Goal: Browse casually: Explore the website without a specific task or goal

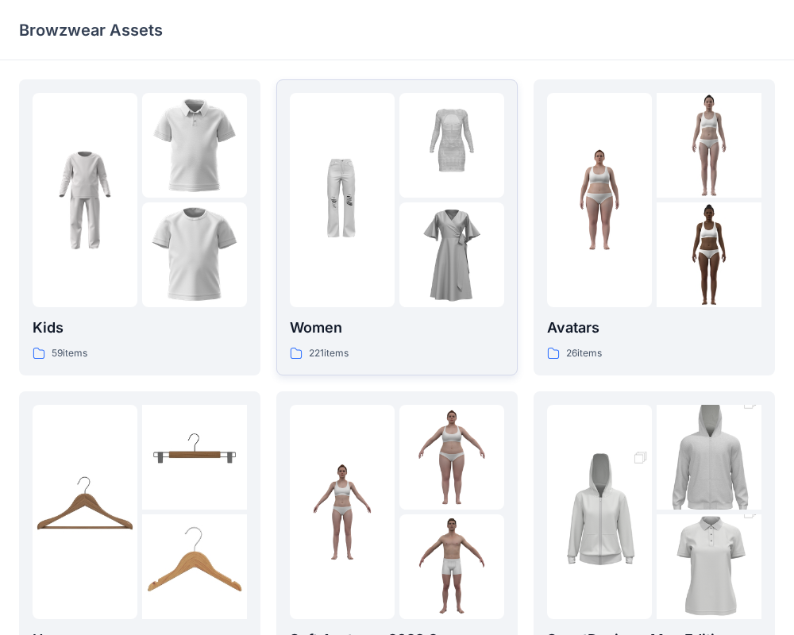
click at [388, 205] on div at bounding box center [342, 200] width 105 height 214
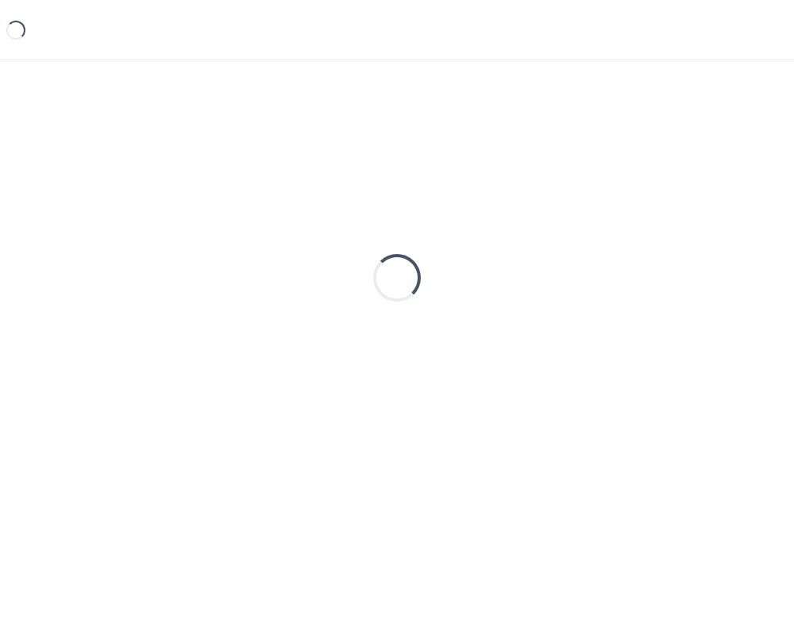
click at [388, 205] on div "Loading..." at bounding box center [397, 277] width 756 height 397
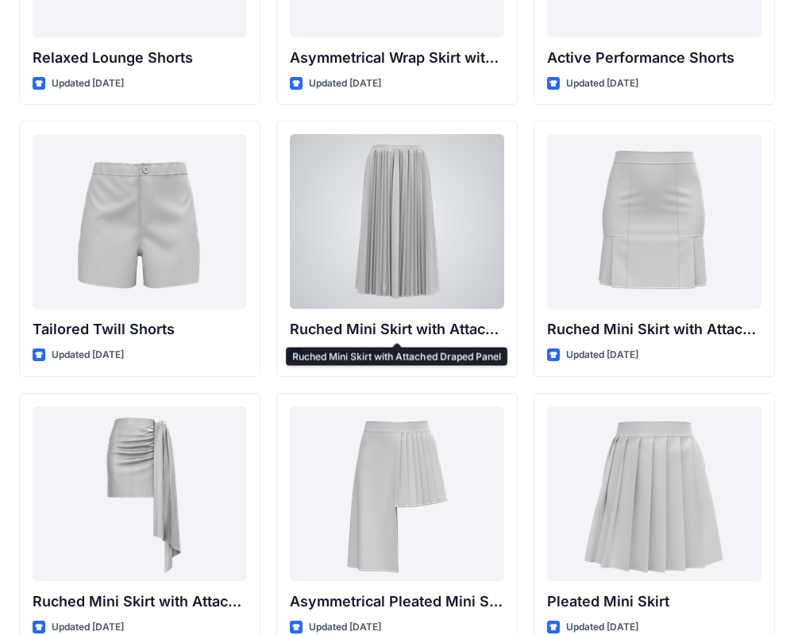
scroll to position [4018, 0]
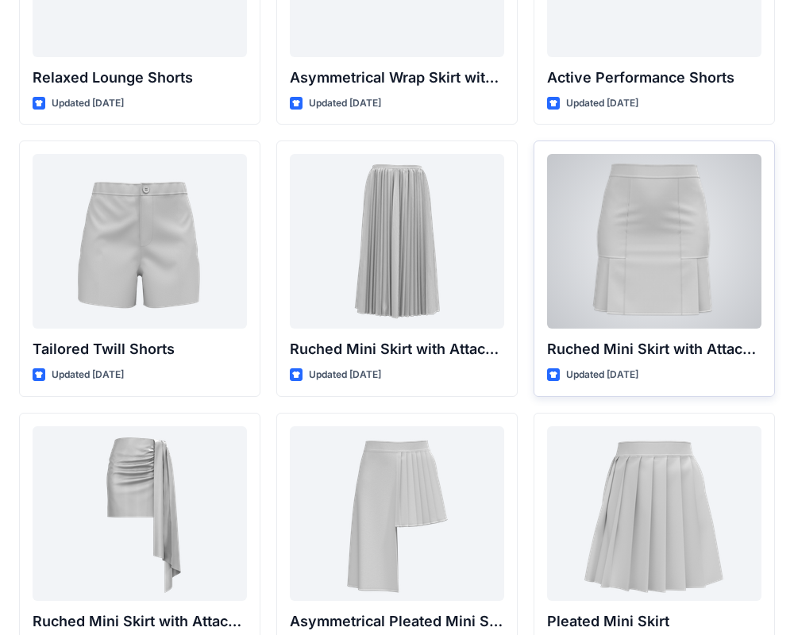
click at [682, 200] on div at bounding box center [654, 241] width 214 height 175
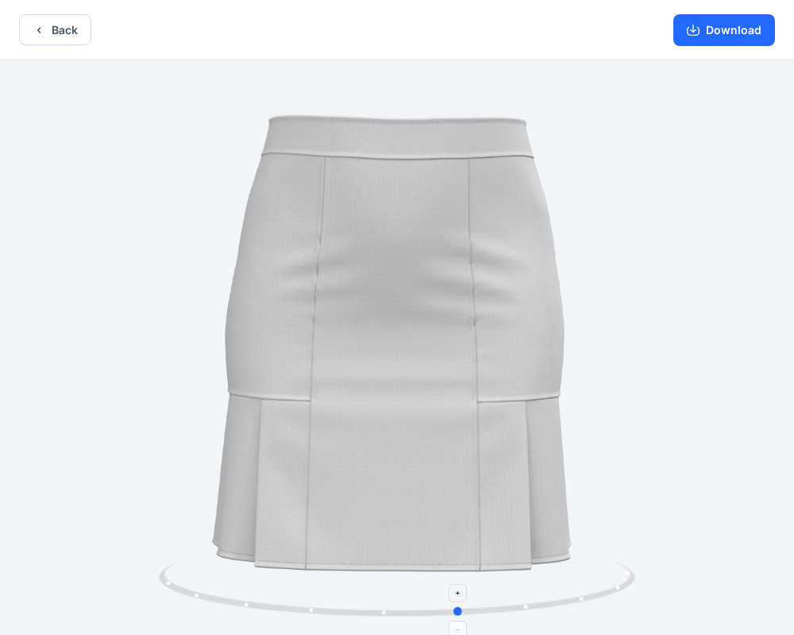
drag, startPoint x: 397, startPoint y: 618, endPoint x: 461, endPoint y: 579, distance: 74.5
click at [461, 579] on icon at bounding box center [399, 591] width 480 height 60
click at [64, 26] on button "Back" at bounding box center [55, 29] width 72 height 31
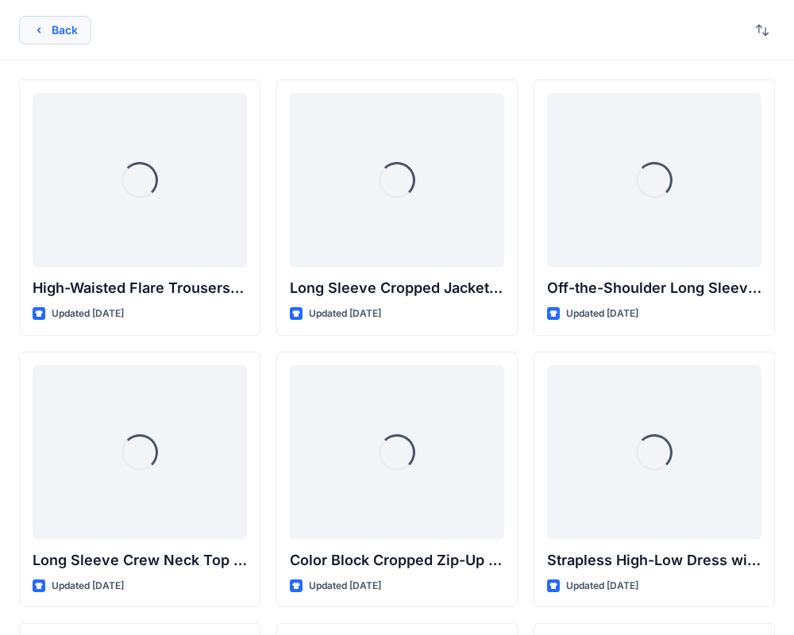
click at [40, 17] on button "Back" at bounding box center [55, 30] width 72 height 29
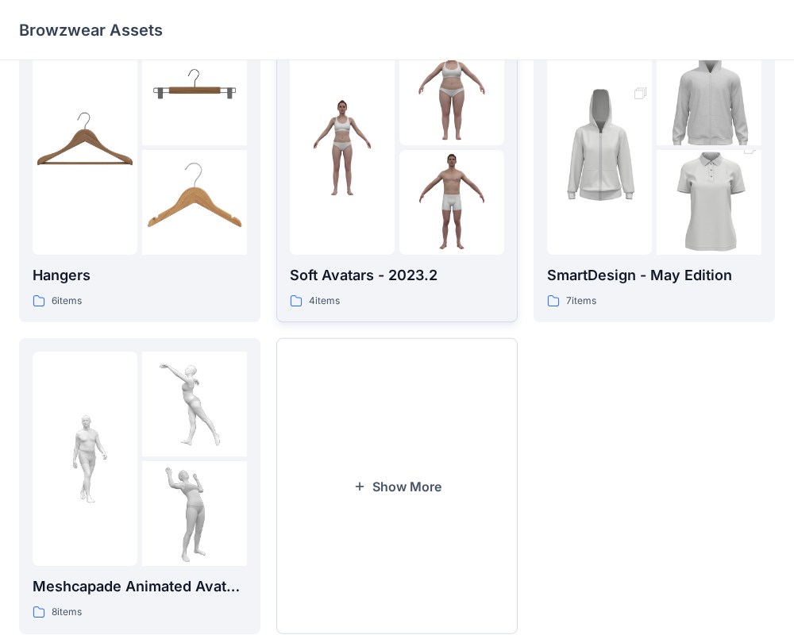
scroll to position [370, 0]
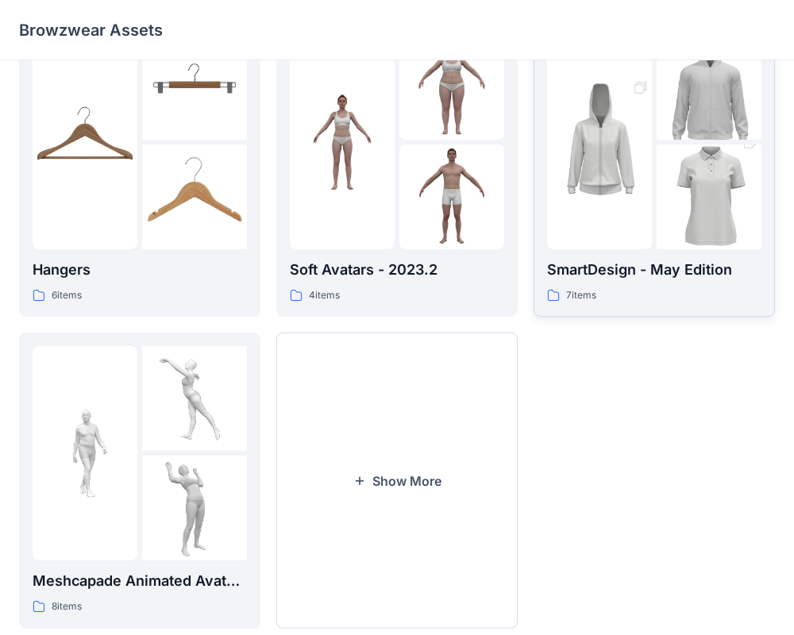
click at [686, 239] on img at bounding box center [709, 196] width 105 height 157
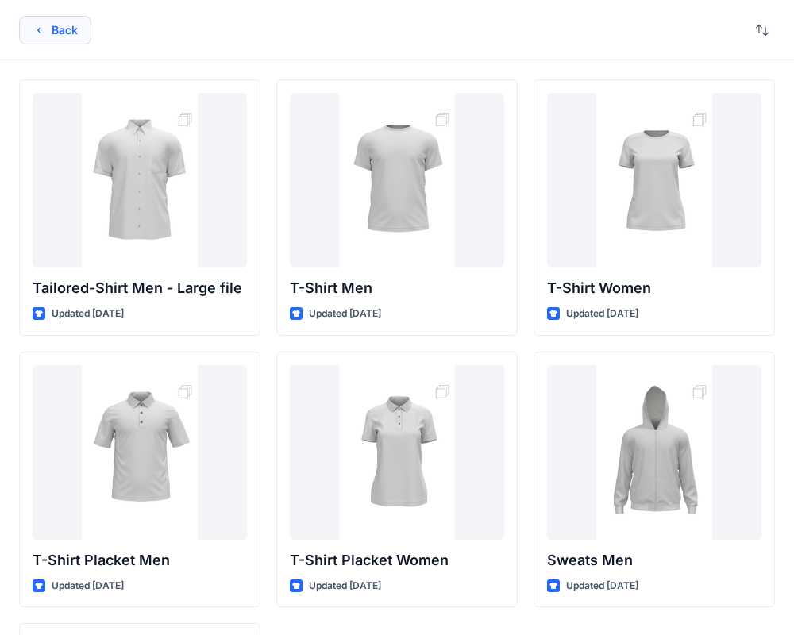
click at [73, 42] on button "Back" at bounding box center [55, 30] width 72 height 29
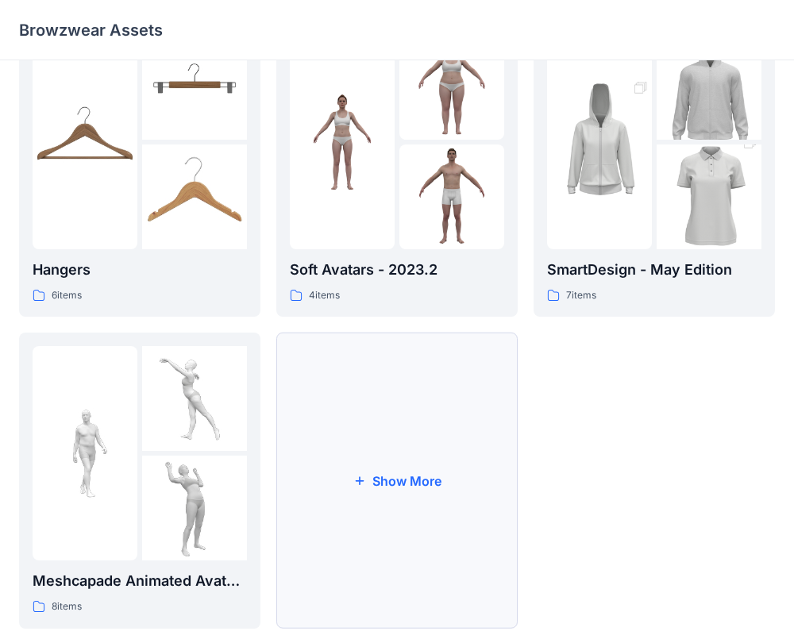
scroll to position [407, 0]
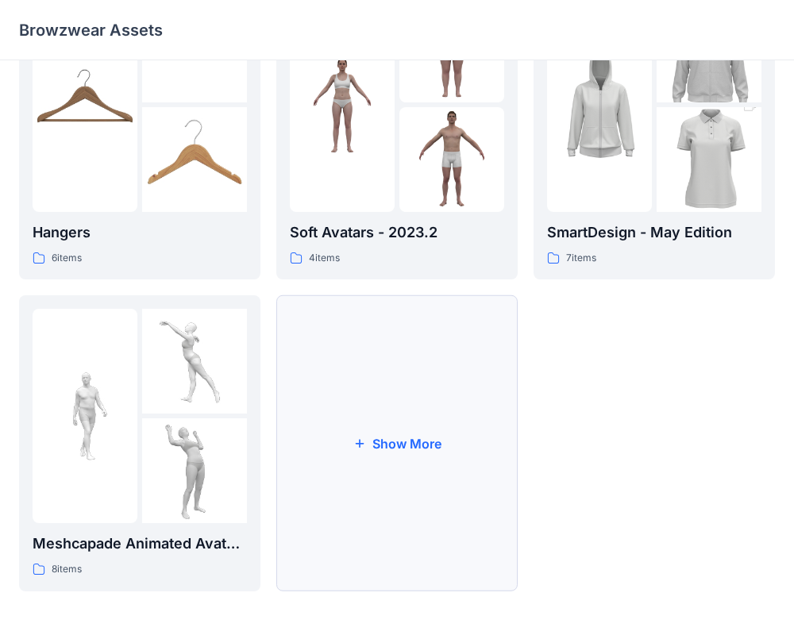
click at [368, 457] on button "Show More" at bounding box center [396, 443] width 241 height 296
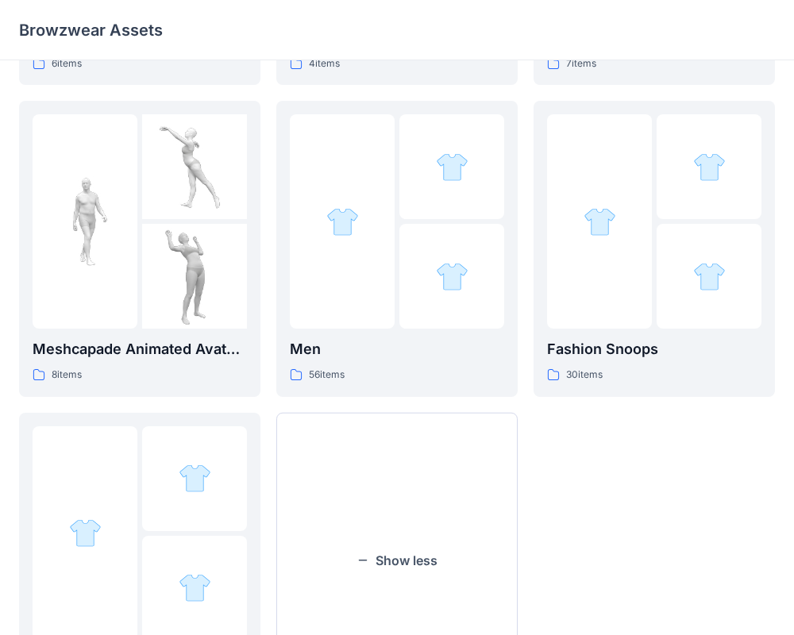
scroll to position [719, 0]
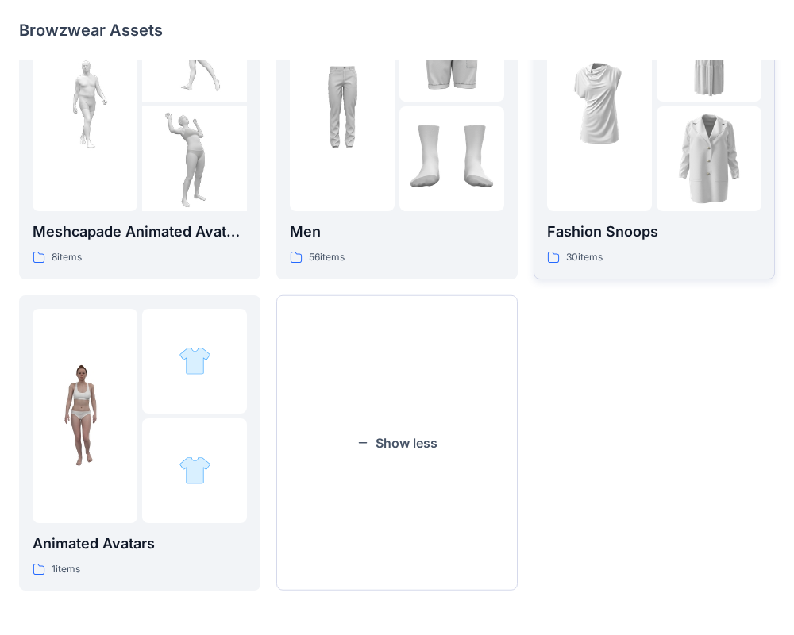
click at [567, 250] on p "30 items" at bounding box center [584, 257] width 37 height 17
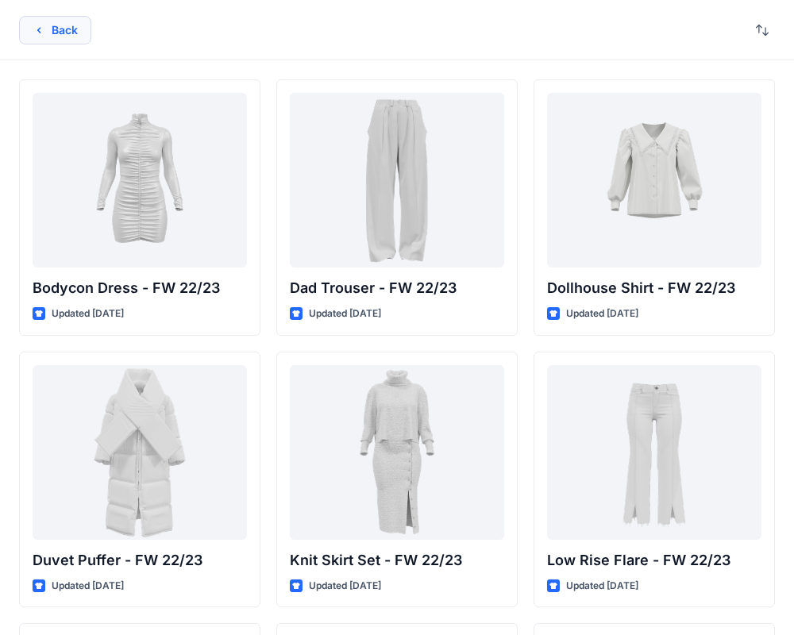
click at [37, 33] on icon "button" at bounding box center [39, 30] width 13 height 13
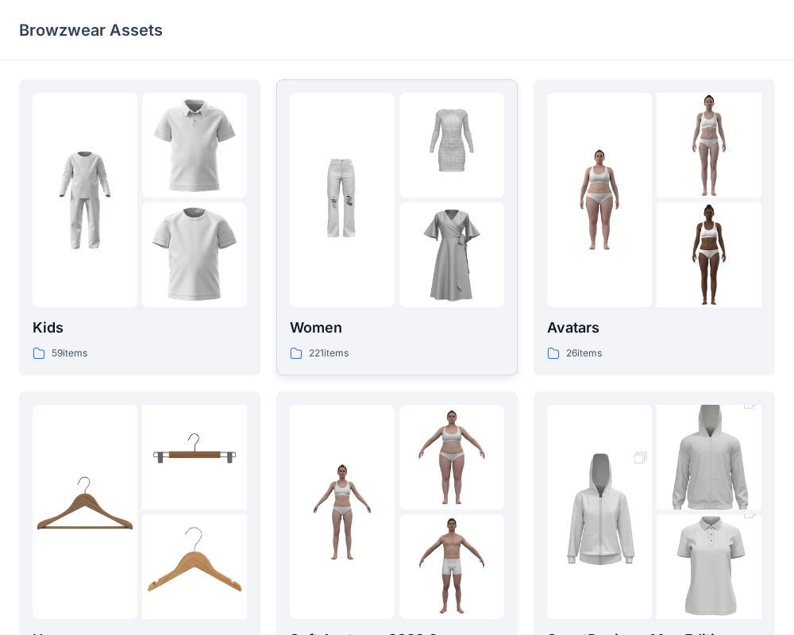
click at [407, 260] on img at bounding box center [451, 254] width 105 height 105
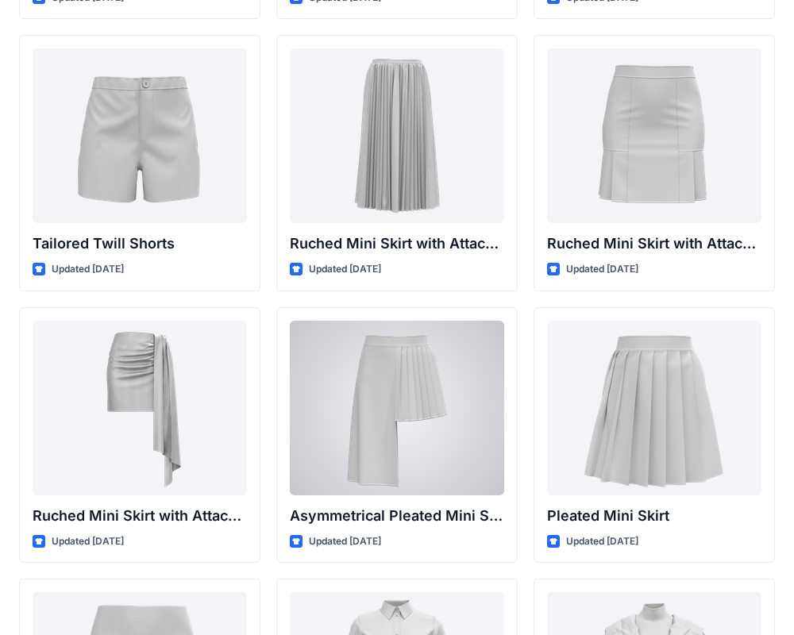
scroll to position [4122, 0]
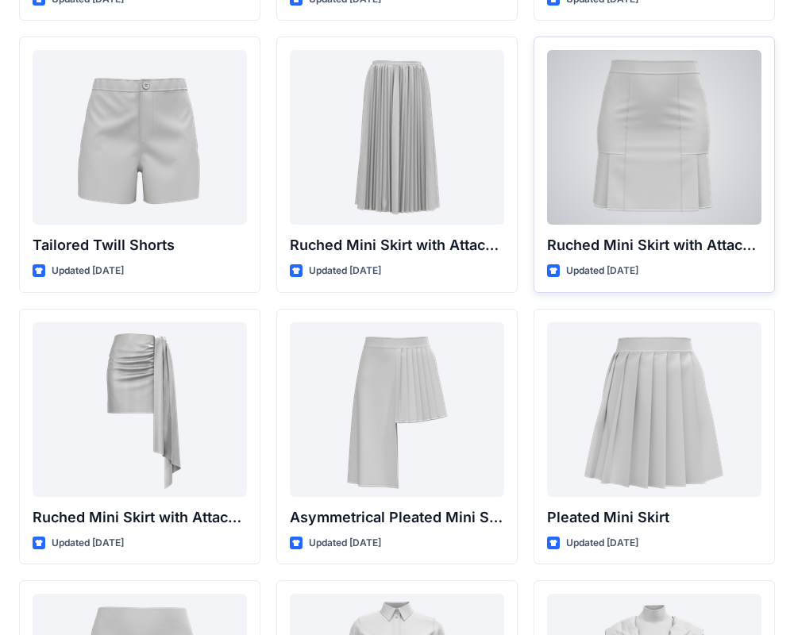
click at [579, 162] on div at bounding box center [654, 137] width 214 height 175
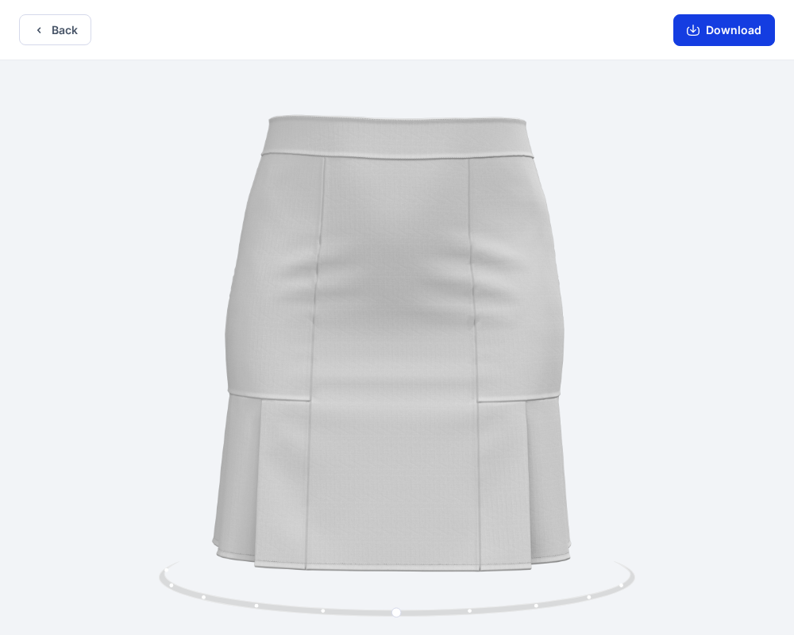
click at [686, 23] on button "Download" at bounding box center [724, 30] width 102 height 32
drag, startPoint x: 2, startPoint y: 136, endPoint x: 49, endPoint y: 33, distance: 112.6
click at [49, 33] on button "Back" at bounding box center [55, 29] width 72 height 31
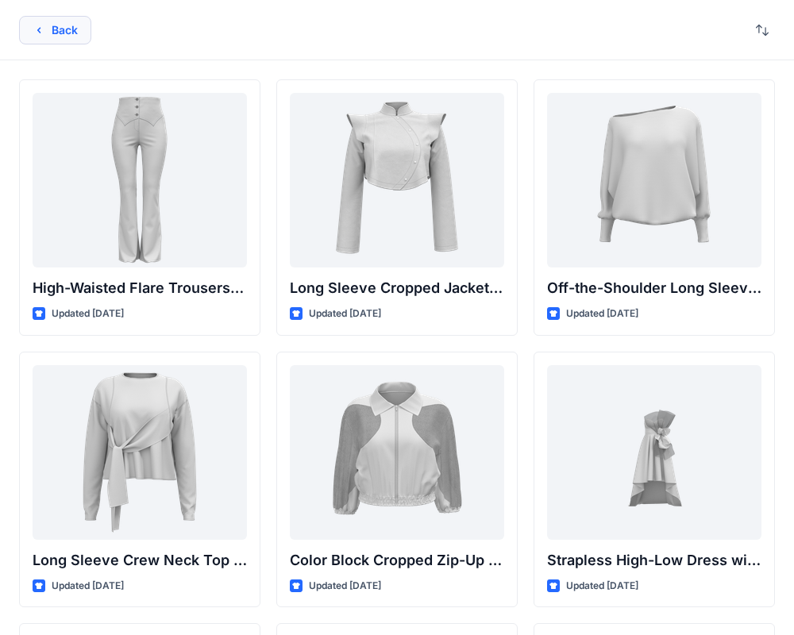
click at [44, 33] on icon "button" at bounding box center [39, 30] width 13 height 13
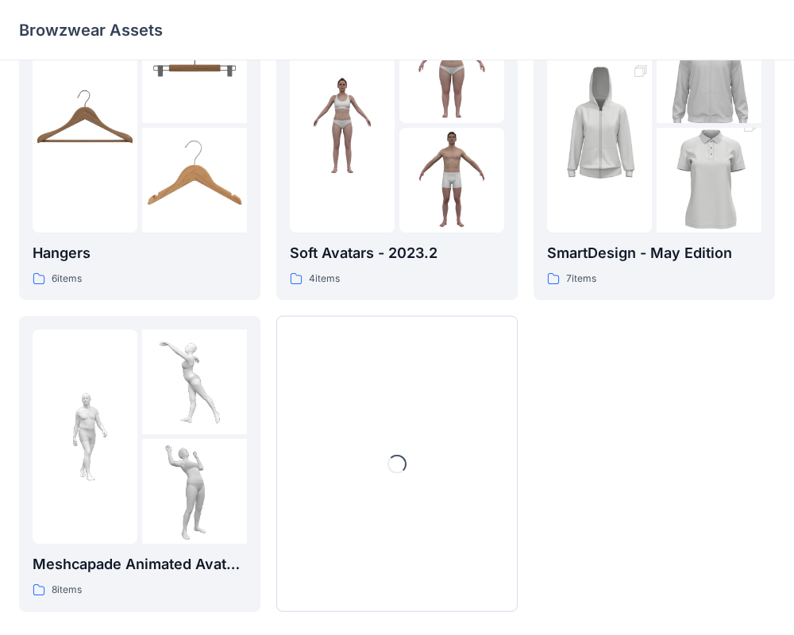
scroll to position [407, 0]
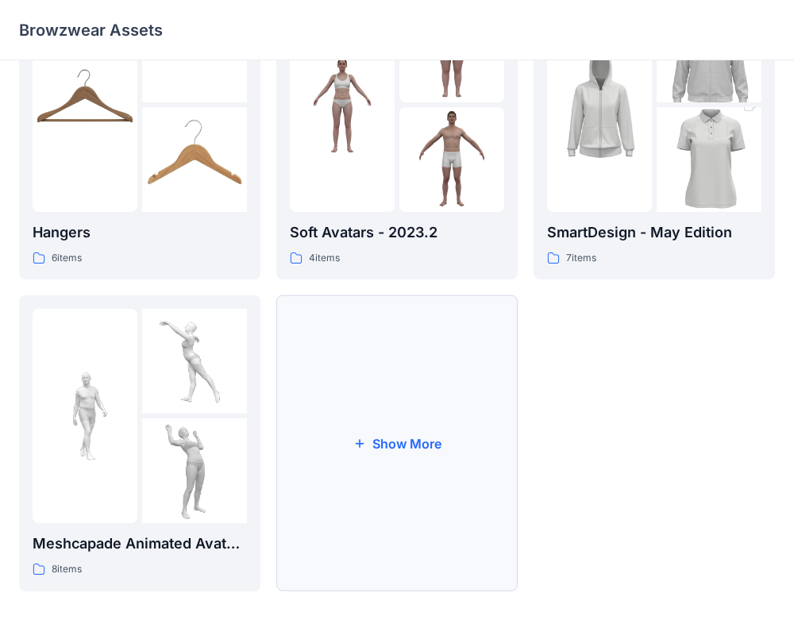
click at [396, 431] on button "Show More" at bounding box center [396, 443] width 241 height 296
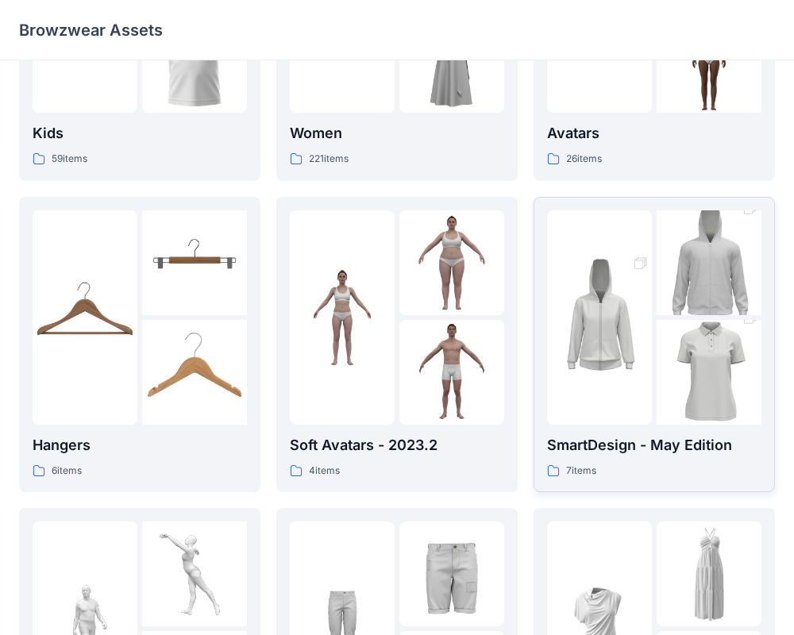
scroll to position [719, 0]
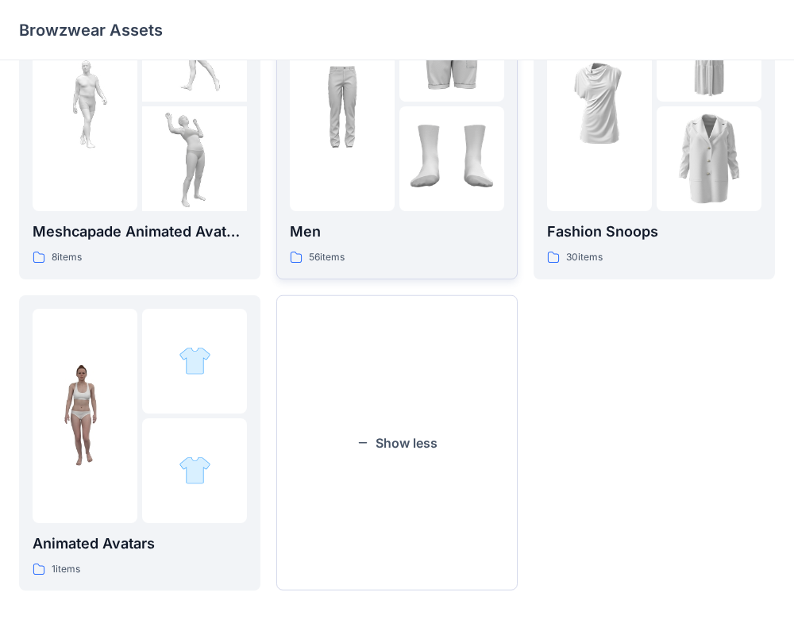
click at [450, 166] on img at bounding box center [451, 158] width 105 height 105
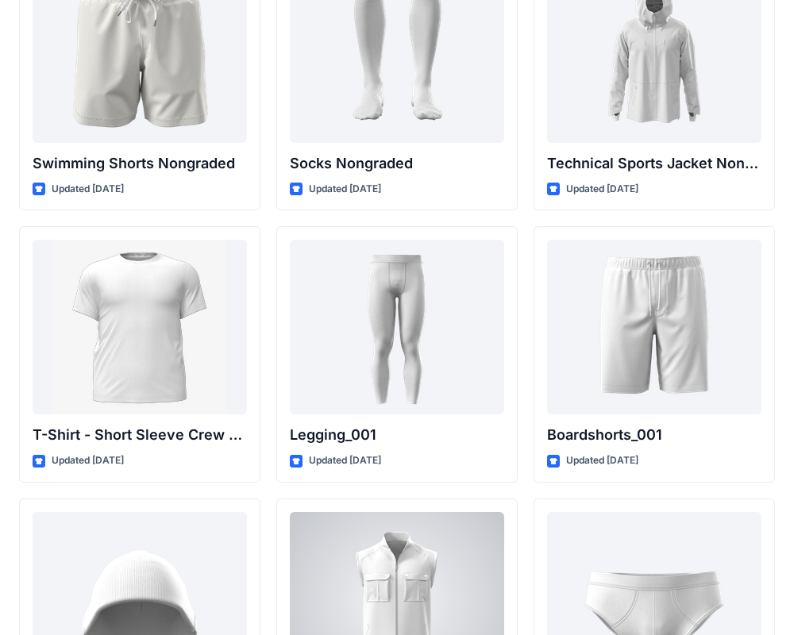
scroll to position [2383, 0]
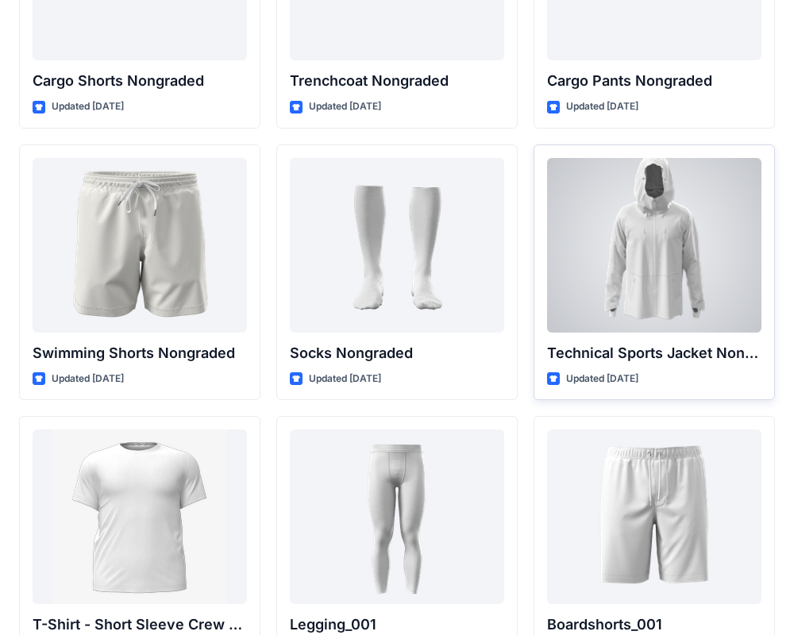
click at [615, 240] on div at bounding box center [654, 245] width 214 height 175
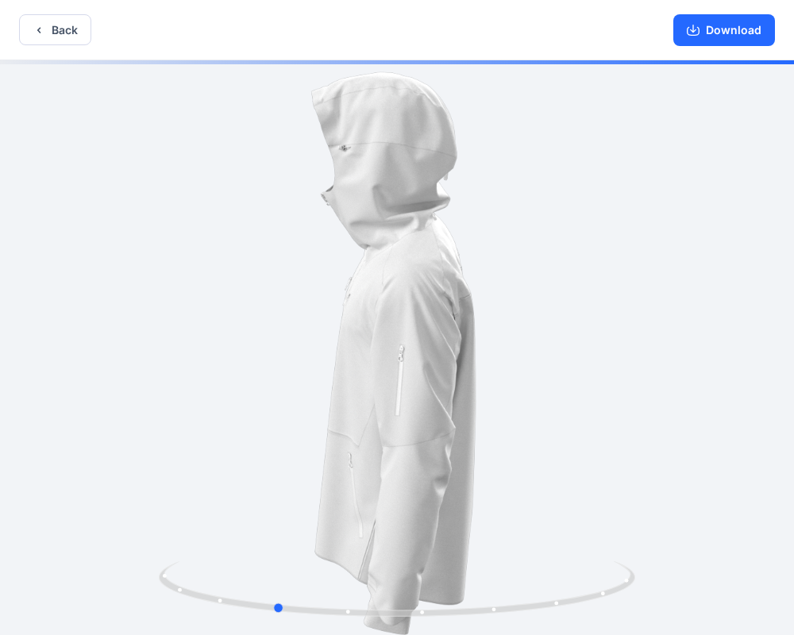
drag, startPoint x: 453, startPoint y: 384, endPoint x: 330, endPoint y: 384, distance: 122.3
click at [330, 384] on div at bounding box center [397, 349] width 794 height 578
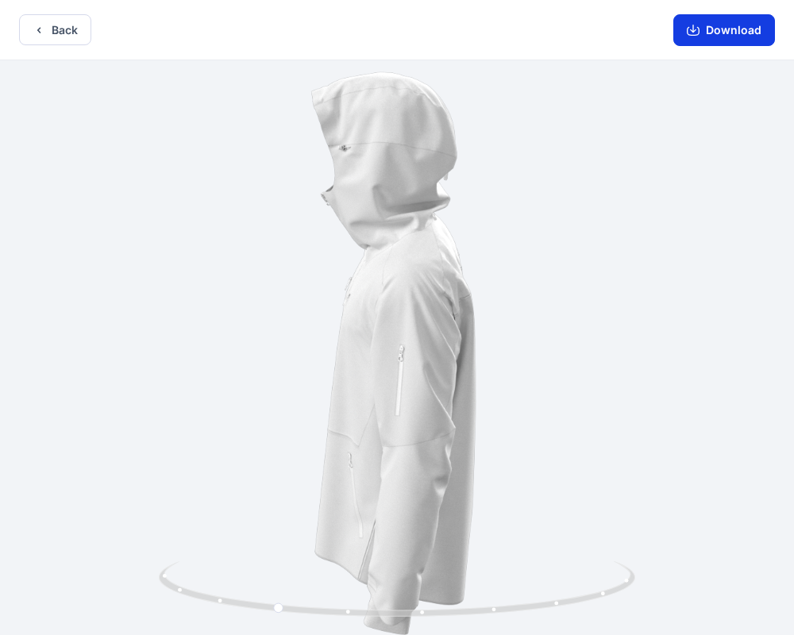
click at [695, 24] on icon "button" at bounding box center [693, 30] width 13 height 13
